Goal: Find contact information: Find contact information

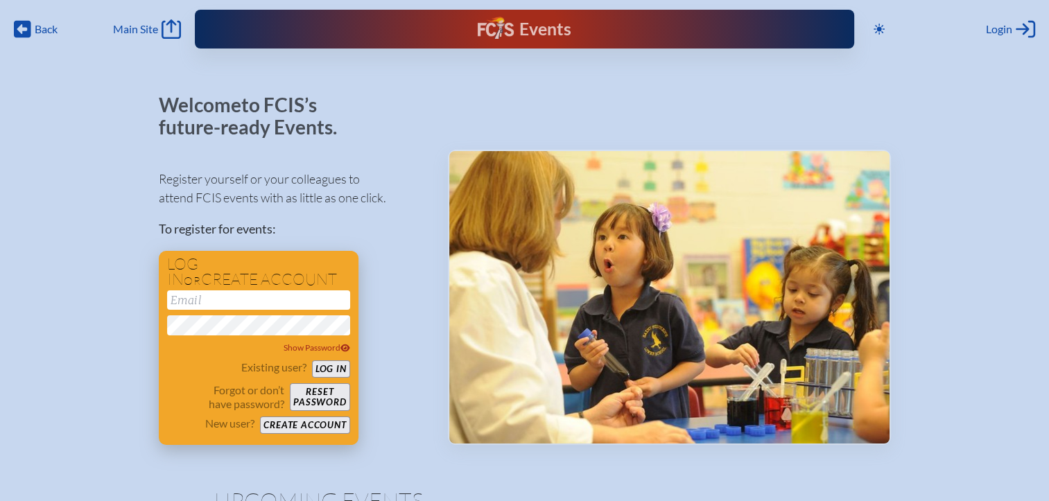
type input "[EMAIL_ADDRESS][DOMAIN_NAME]"
click at [333, 373] on button "Log in" at bounding box center [331, 368] width 38 height 17
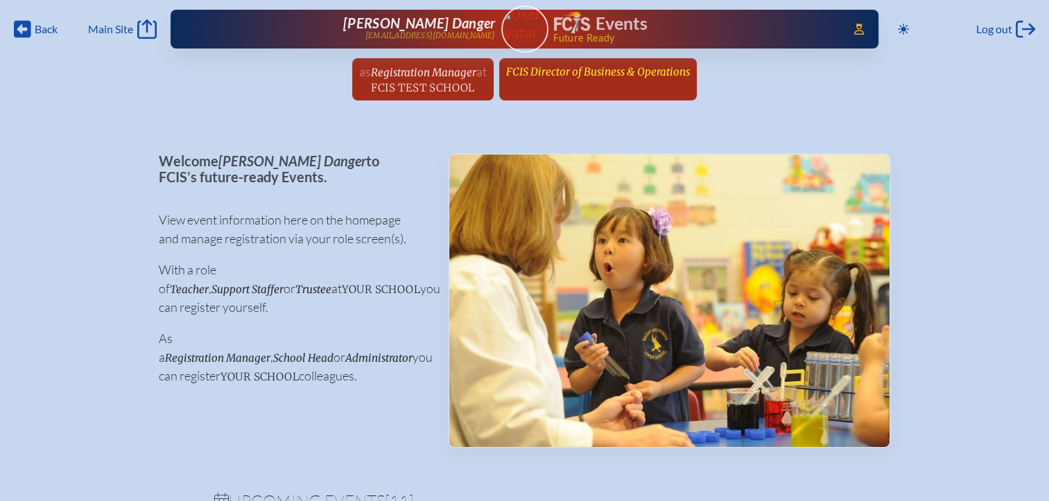
click at [568, 71] on span "FCIS Director of Business & Operations" at bounding box center [598, 71] width 184 height 13
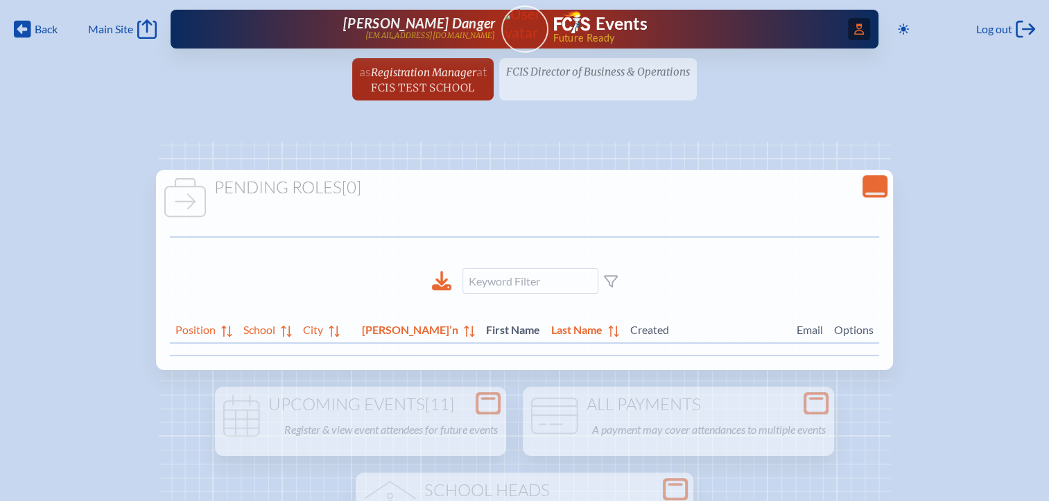
click at [854, 28] on icon at bounding box center [859, 29] width 10 height 11
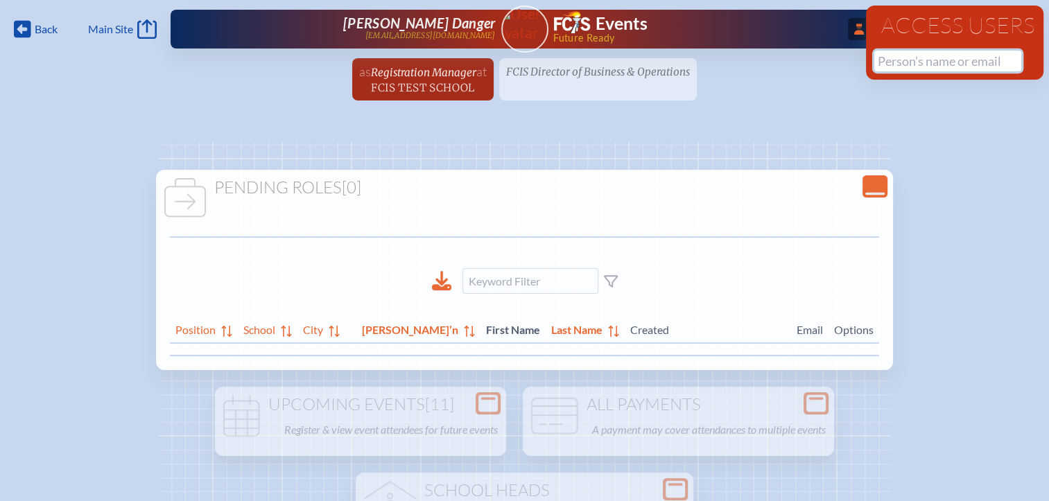
click at [898, 64] on input "text" at bounding box center [947, 61] width 147 height 21
type input "l"
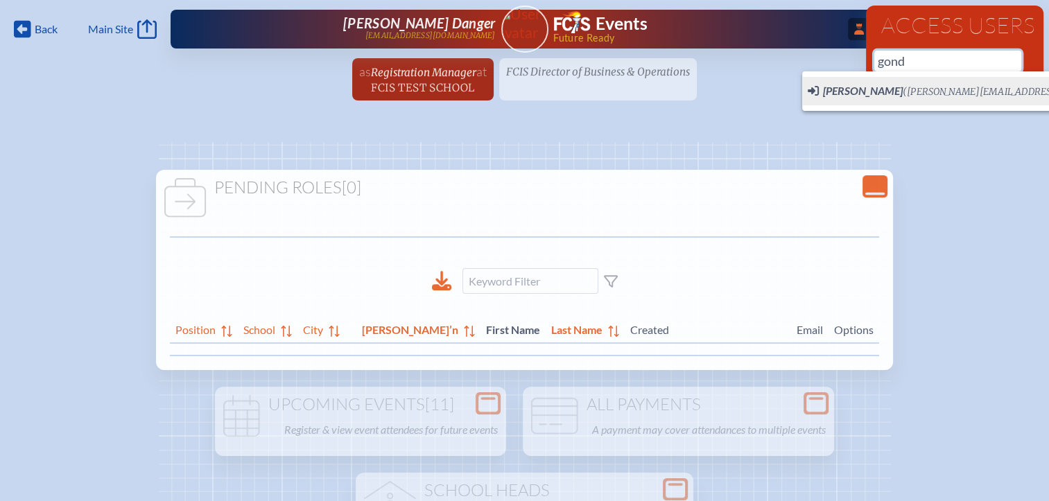
scroll to position [0, 10]
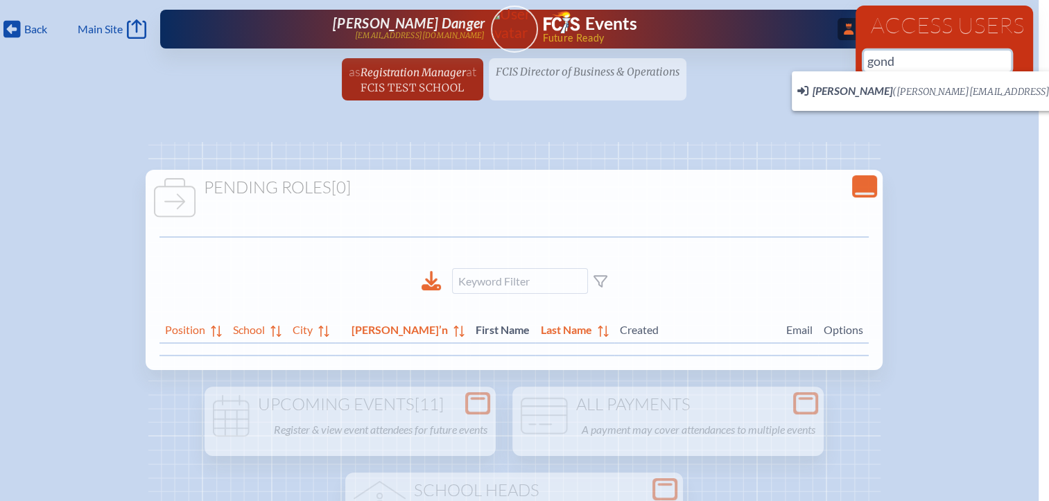
drag, startPoint x: 903, startPoint y: 67, endPoint x: 837, endPoint y: 64, distance: 65.9
click at [837, 64] on div "Back Back Main Site Main Site Toggle to Dark Mode Log out Log out ...Close Acce…" at bounding box center [514, 54] width 1049 height 109
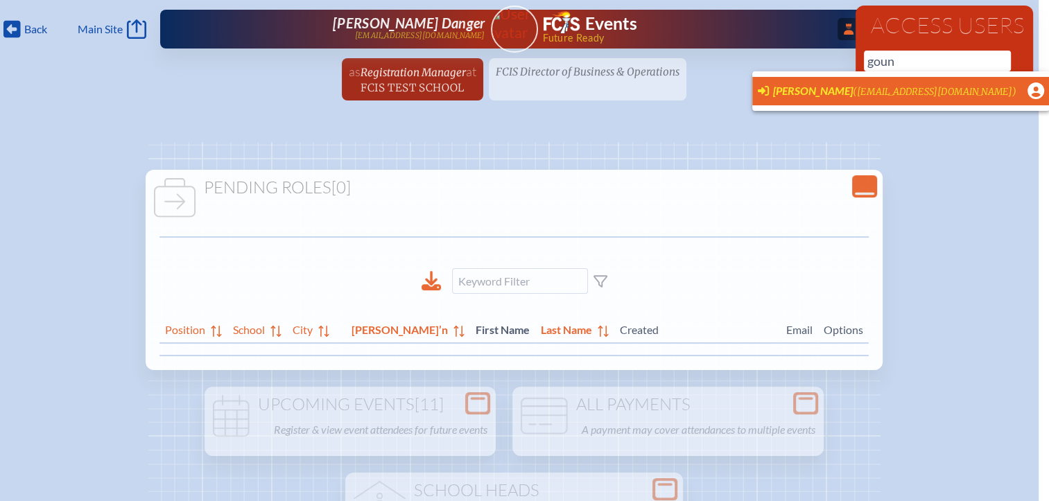
click at [814, 92] on span "[PERSON_NAME]" at bounding box center [813, 90] width 80 height 13
type input "[EMAIL_ADDRESS][DOMAIN_NAME]"
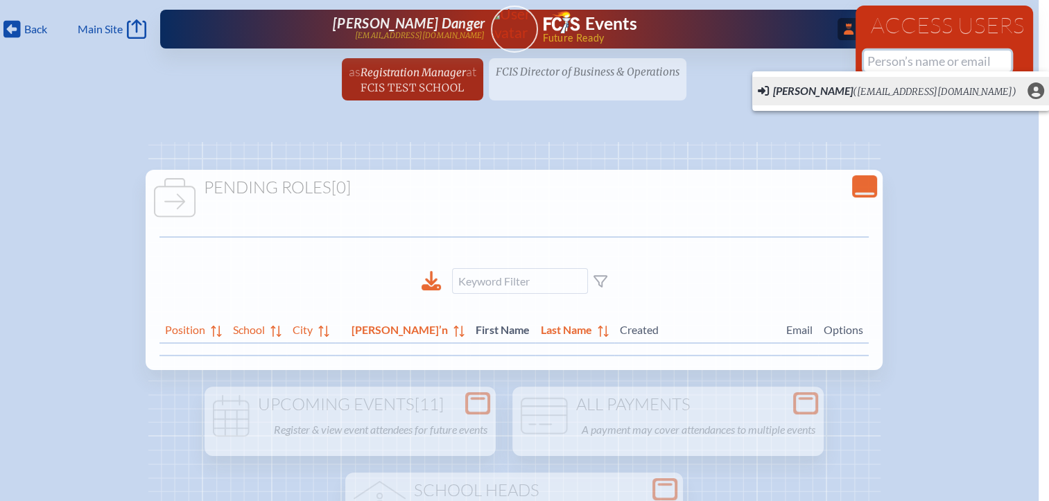
scroll to position [0, 0]
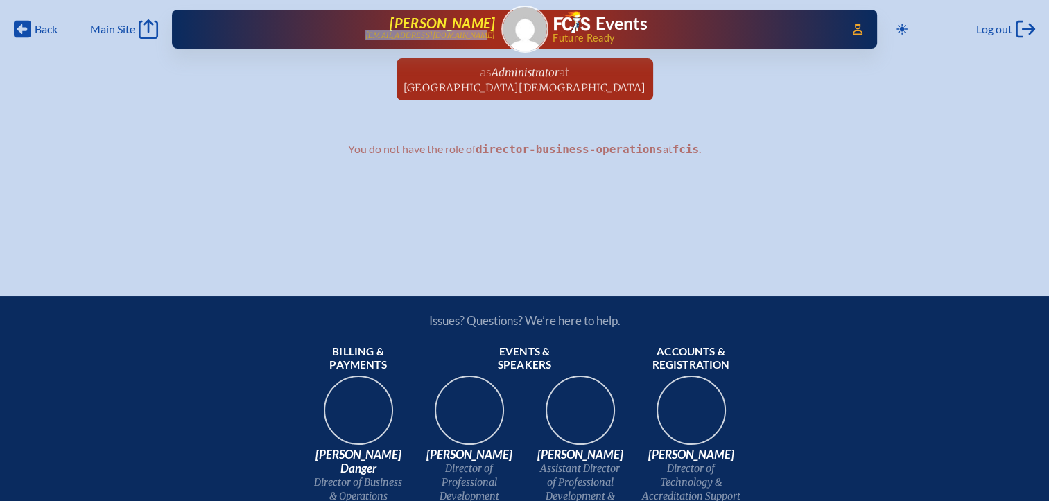
drag, startPoint x: 497, startPoint y: 38, endPoint x: 394, endPoint y: 40, distance: 103.3
click at [394, 40] on div "Access Users... [PERSON_NAME] [EMAIL_ADDRESS][DOMAIN_NAME] Events Future Ready" at bounding box center [524, 29] width 705 height 39
copy p "[EMAIL_ADDRESS][DOMAIN_NAME]"
